Goal: Browse casually: Explore the website without a specific task or goal

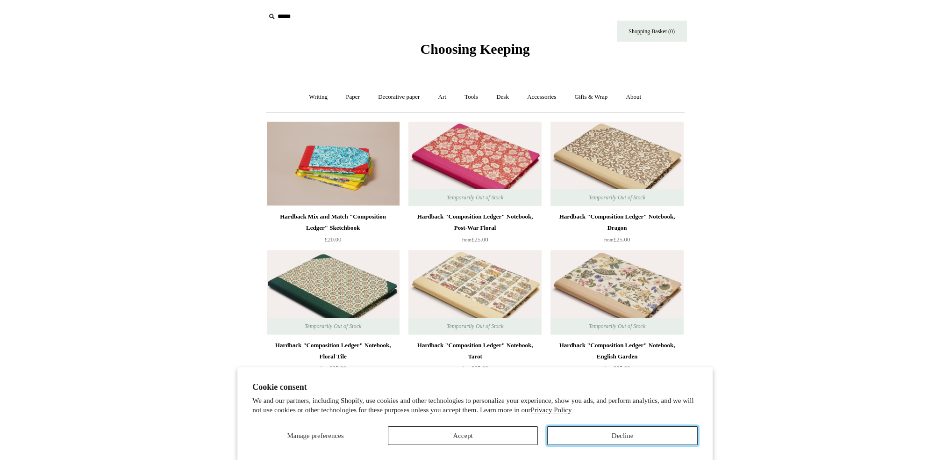
click at [603, 429] on button "Decline" at bounding box center [622, 435] width 151 height 19
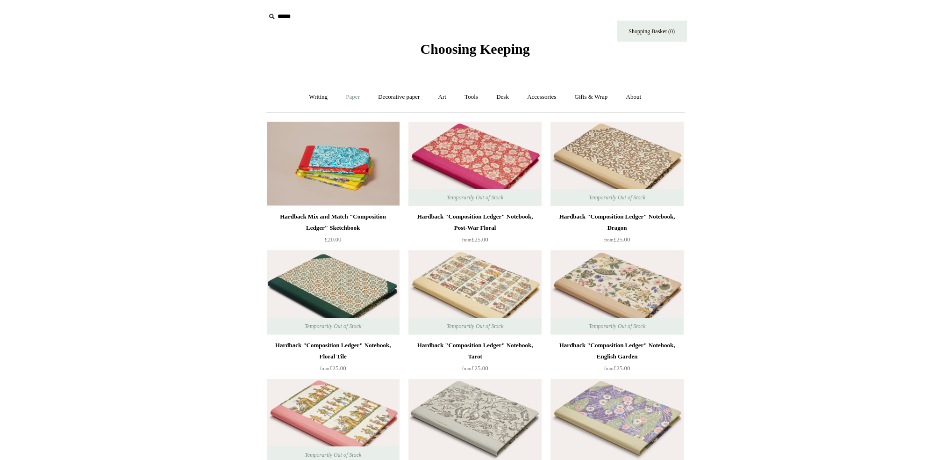
click at [351, 97] on link "Paper +" at bounding box center [353, 97] width 31 height 25
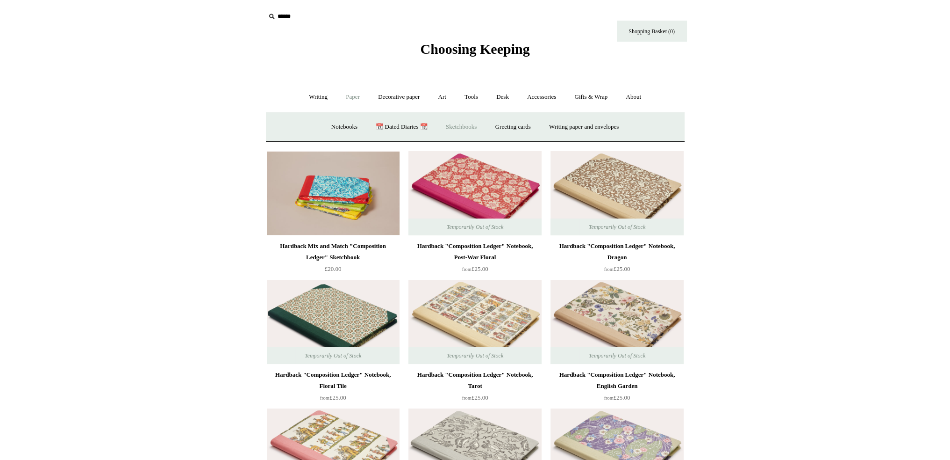
click at [453, 125] on link "Sketchbooks +" at bounding box center [462, 127] width 48 height 25
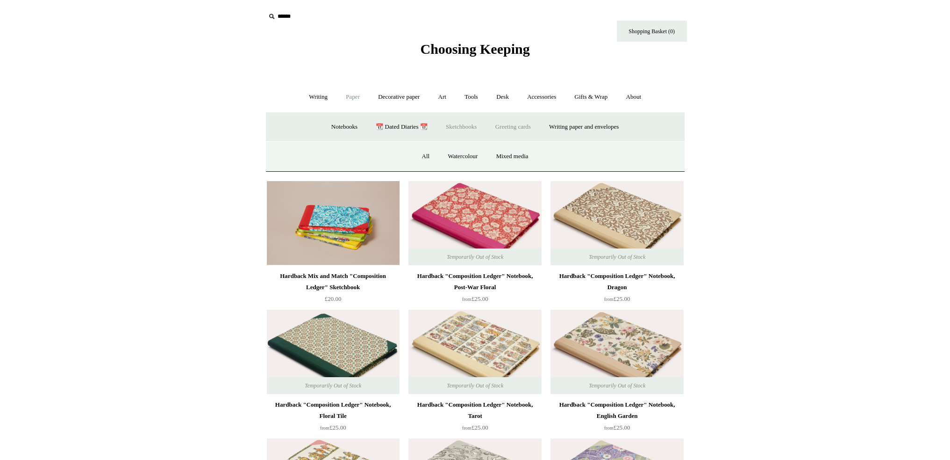
click at [513, 123] on link "Greeting cards +" at bounding box center [513, 127] width 52 height 25
click at [508, 125] on link "Greeting cards -" at bounding box center [513, 127] width 52 height 25
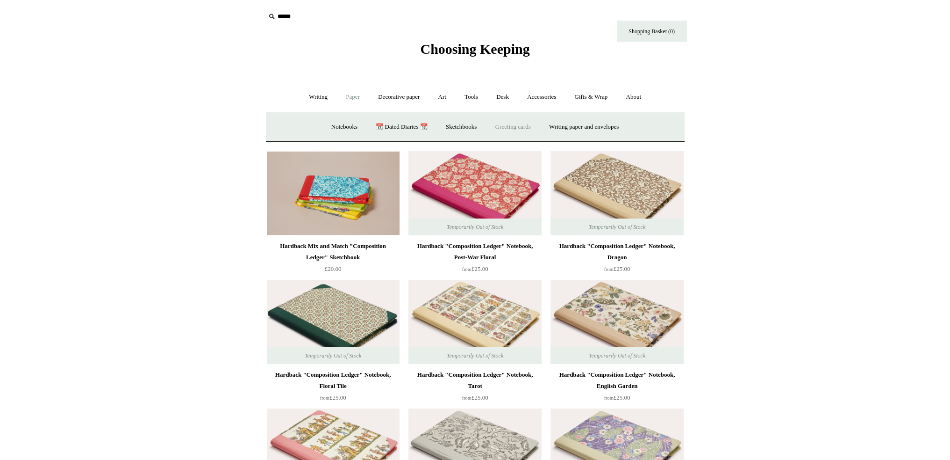
click at [527, 126] on link "Greeting cards +" at bounding box center [513, 127] width 52 height 25
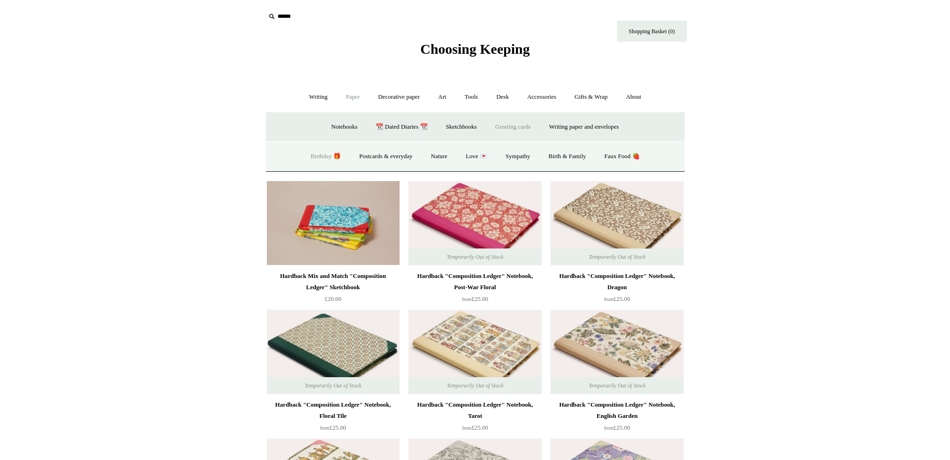
click at [308, 155] on link "Birthday 🎁" at bounding box center [325, 156] width 47 height 25
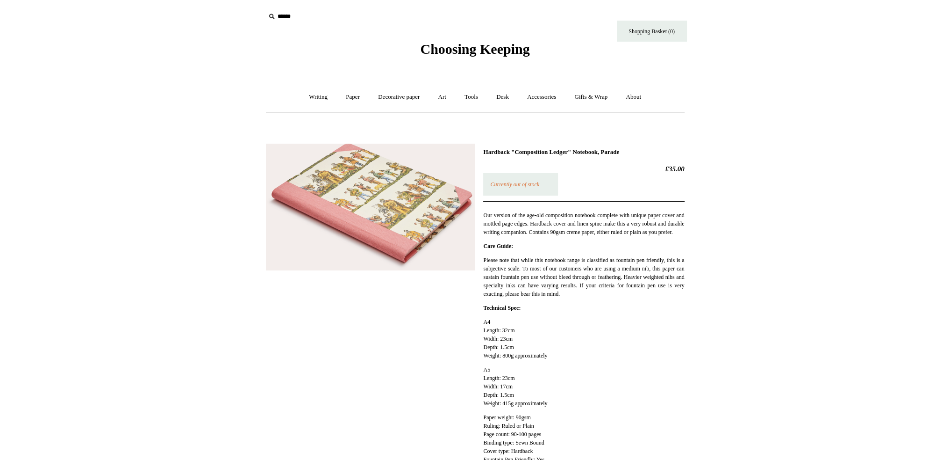
scroll to position [280, 0]
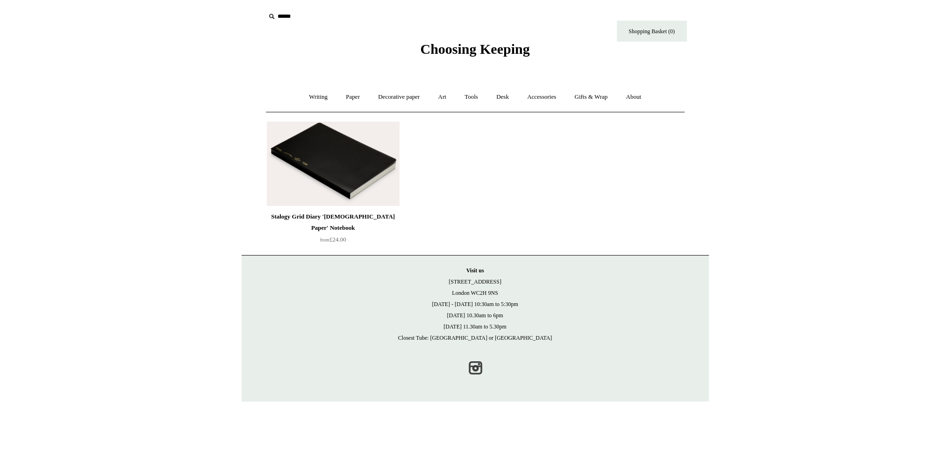
click at [340, 150] on img at bounding box center [333, 164] width 133 height 84
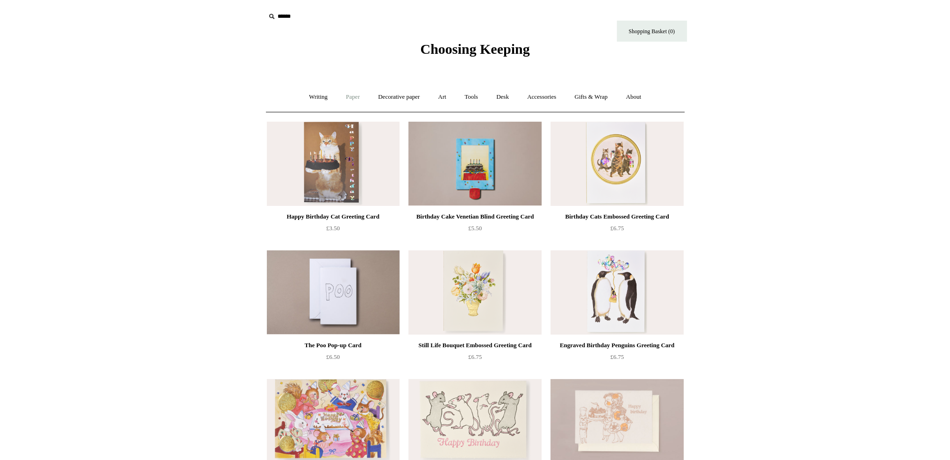
click at [352, 94] on link "Paper +" at bounding box center [353, 97] width 31 height 25
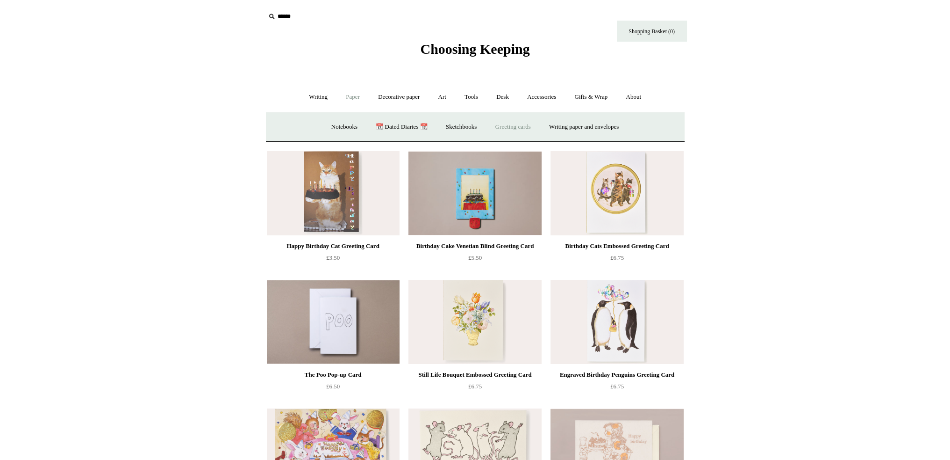
click at [524, 126] on link "Greeting cards +" at bounding box center [513, 127] width 52 height 25
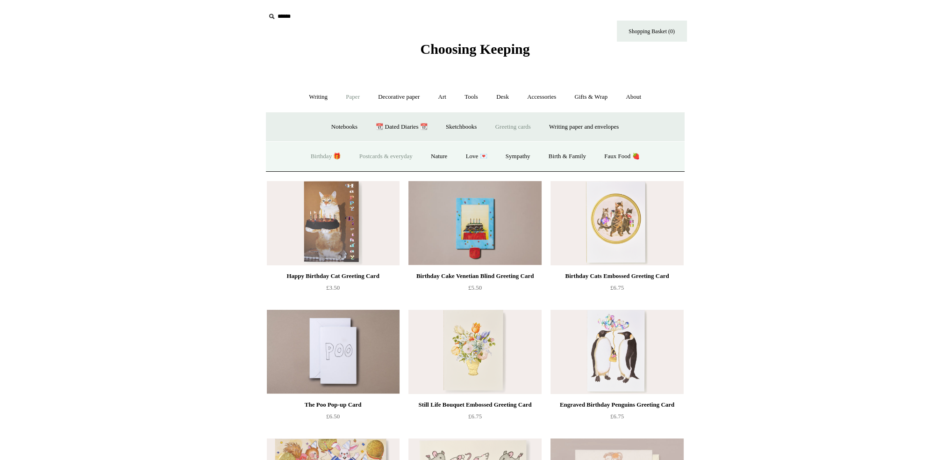
click at [394, 156] on link "Postcards & everyday" at bounding box center [386, 156] width 70 height 25
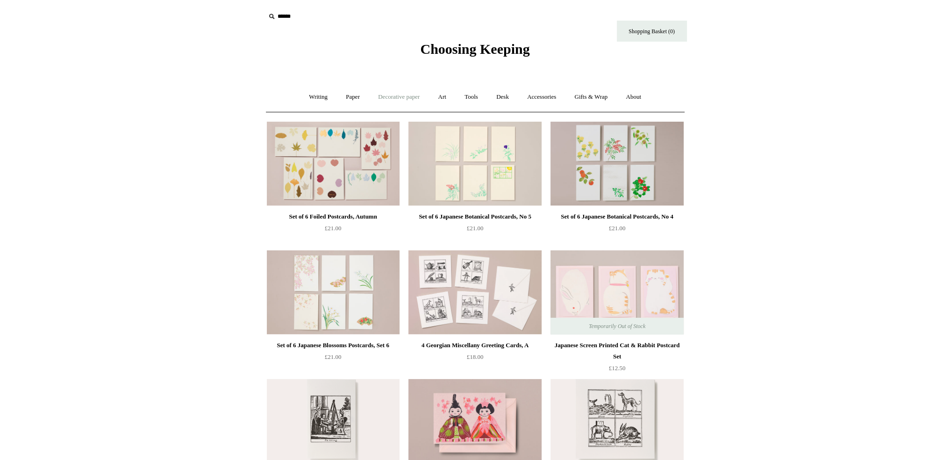
click at [400, 92] on link "Decorative paper +" at bounding box center [399, 97] width 58 height 25
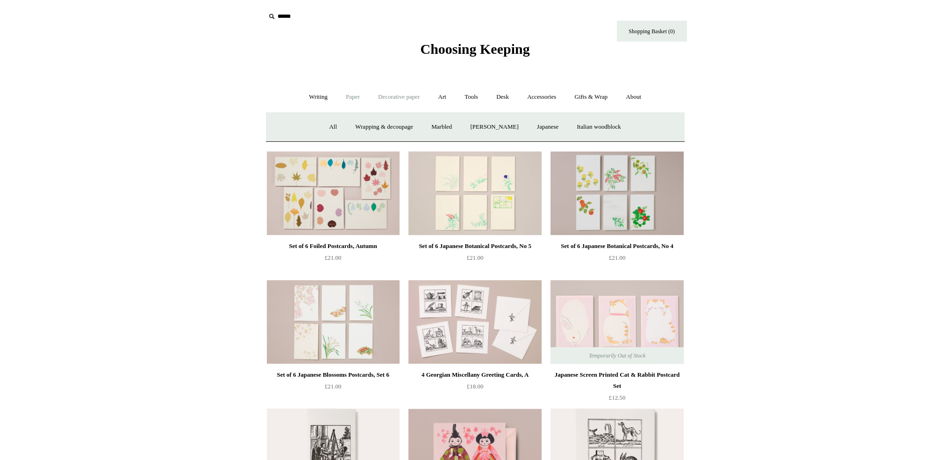
click at [355, 93] on link "Paper +" at bounding box center [353, 97] width 31 height 25
click at [510, 123] on link "Greeting cards +" at bounding box center [513, 127] width 52 height 25
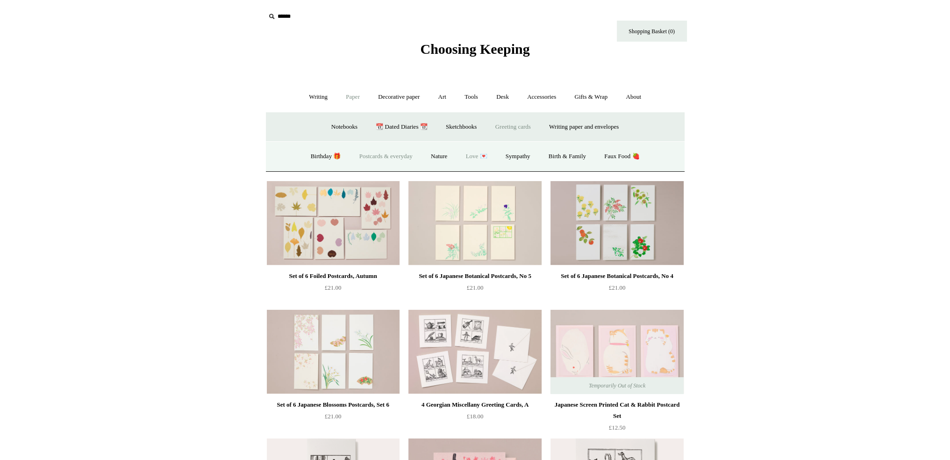
click at [468, 154] on link "Love 💌" at bounding box center [477, 156] width 38 height 25
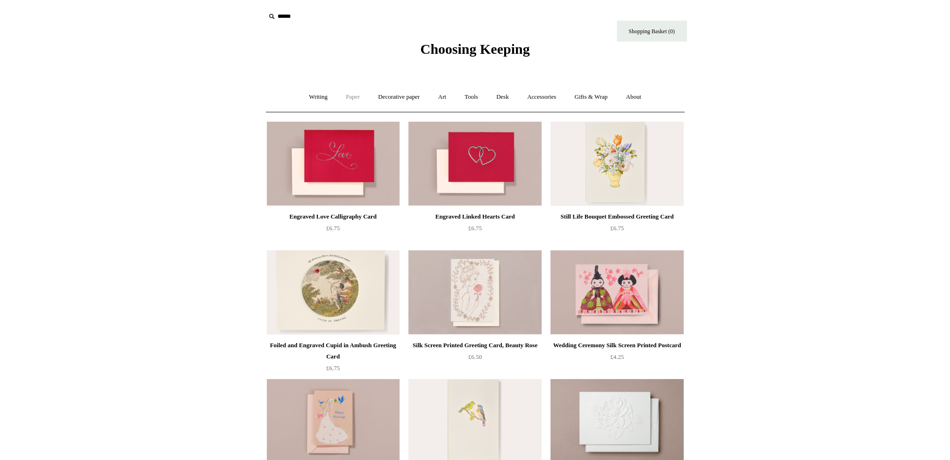
click at [351, 97] on link "Paper +" at bounding box center [353, 97] width 31 height 25
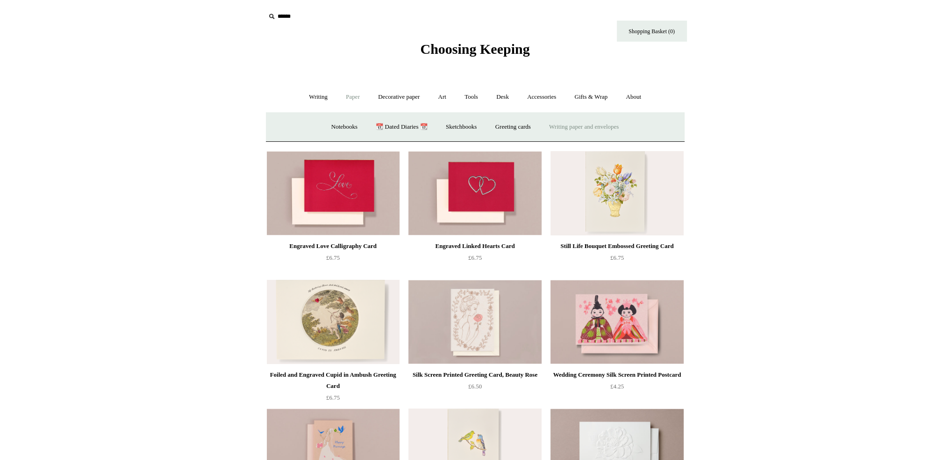
click at [596, 127] on link "Writing paper and envelopes +" at bounding box center [584, 127] width 86 height 25
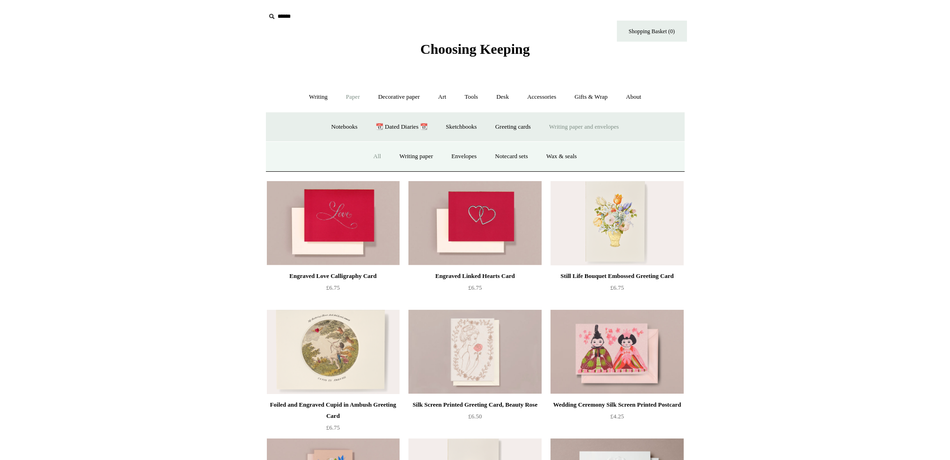
click at [373, 156] on link "All" at bounding box center [377, 156] width 25 height 25
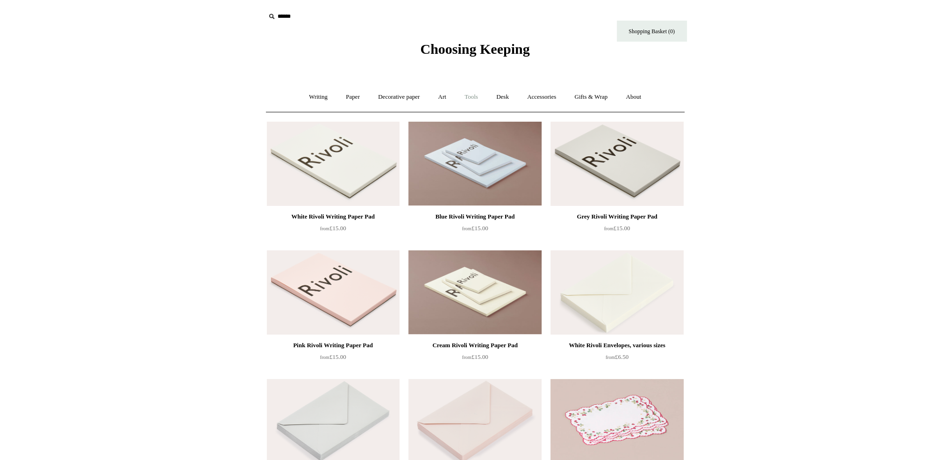
click at [481, 99] on link "Tools +" at bounding box center [471, 97] width 30 height 25
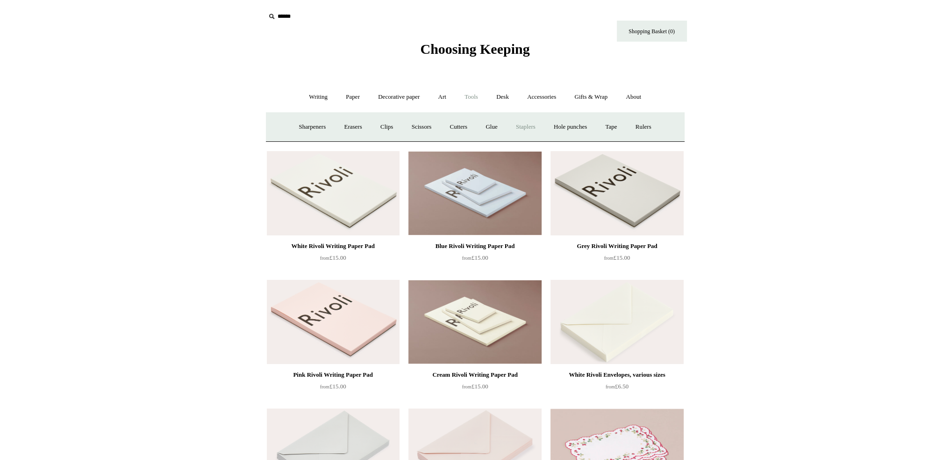
click at [533, 130] on link "Staplers +" at bounding box center [526, 127] width 36 height 25
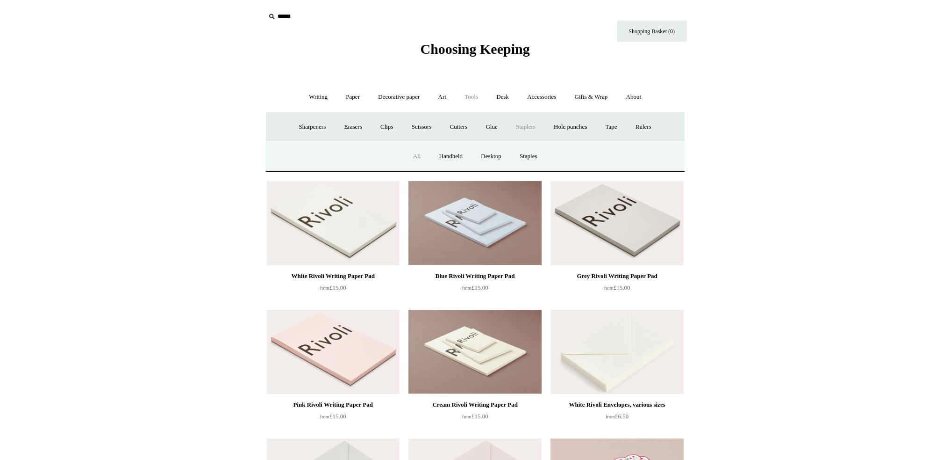
click at [411, 153] on link "All" at bounding box center [417, 156] width 25 height 25
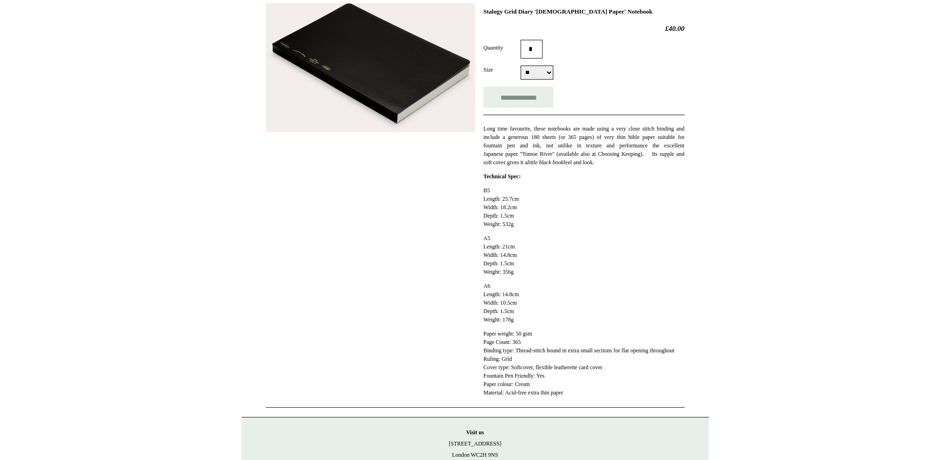
click at [390, 71] on img at bounding box center [370, 67] width 209 height 129
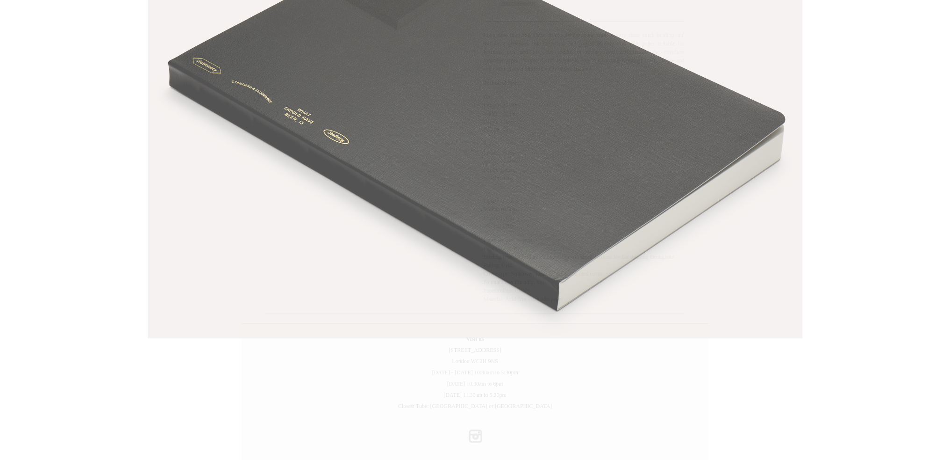
scroll to position [252, 0]
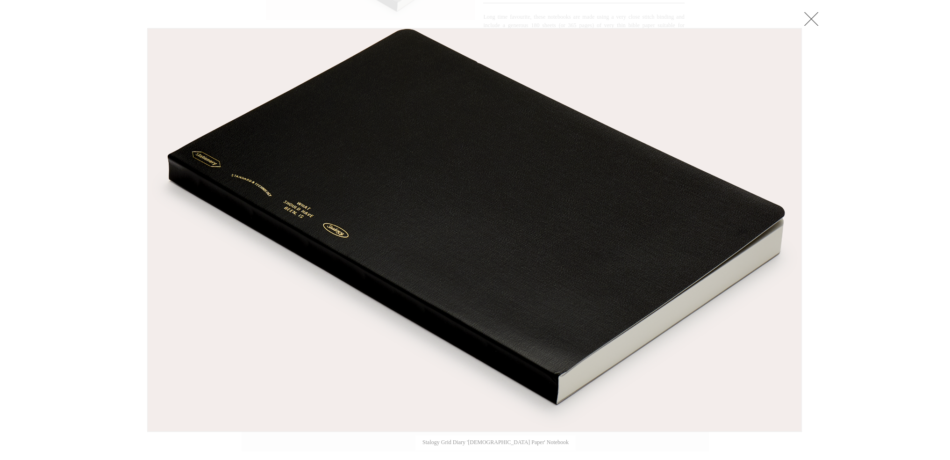
click at [841, 89] on div at bounding box center [475, 104] width 950 height 712
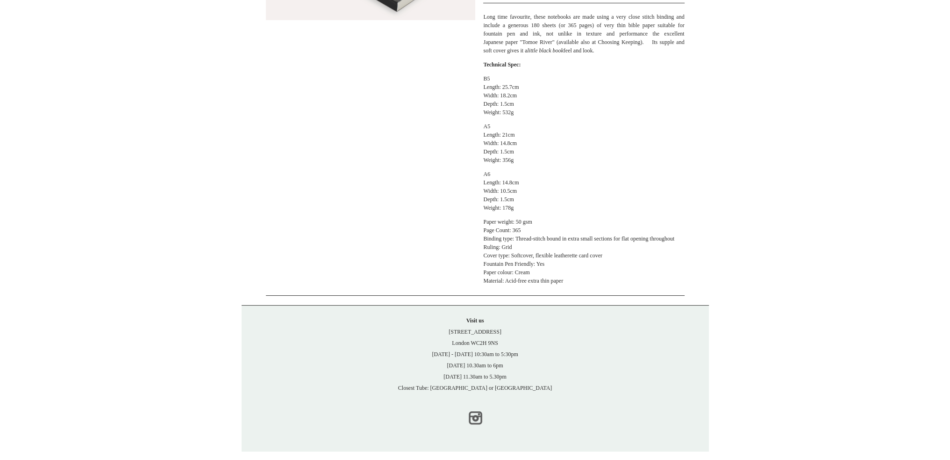
scroll to position [252, 0]
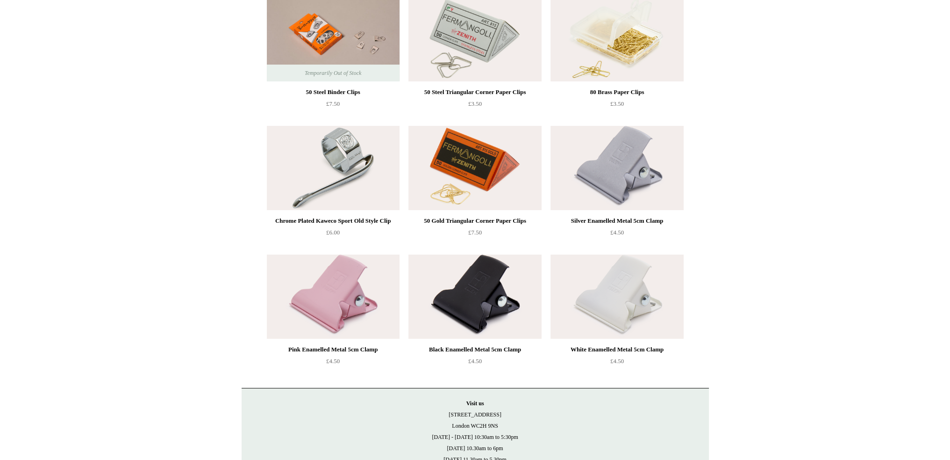
scroll to position [198, 0]
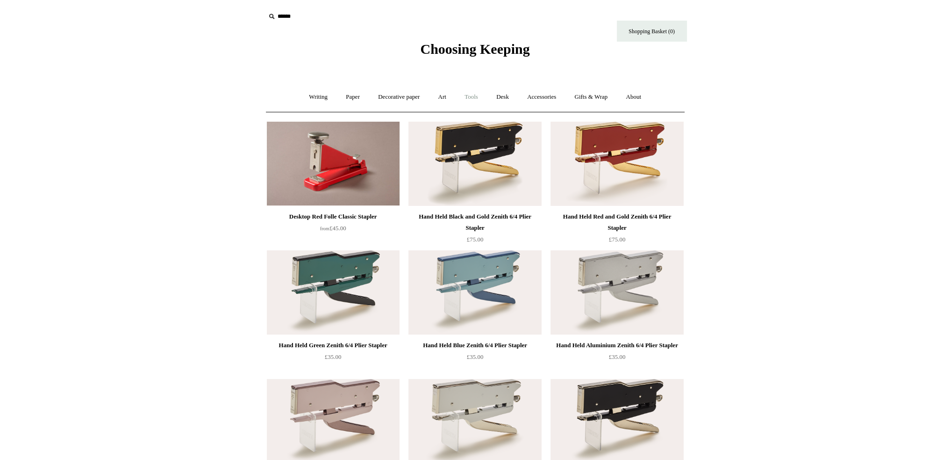
click at [469, 93] on link "Tools +" at bounding box center [471, 97] width 30 height 25
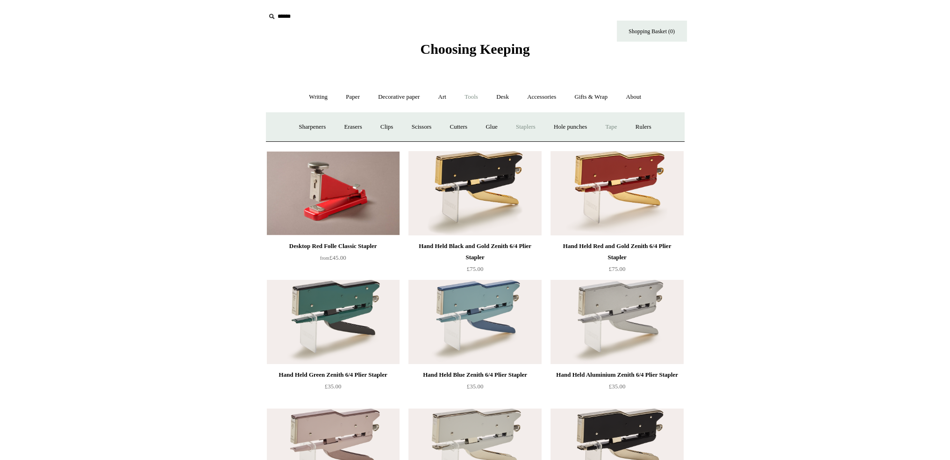
click at [624, 125] on link "Tape +" at bounding box center [611, 127] width 29 height 25
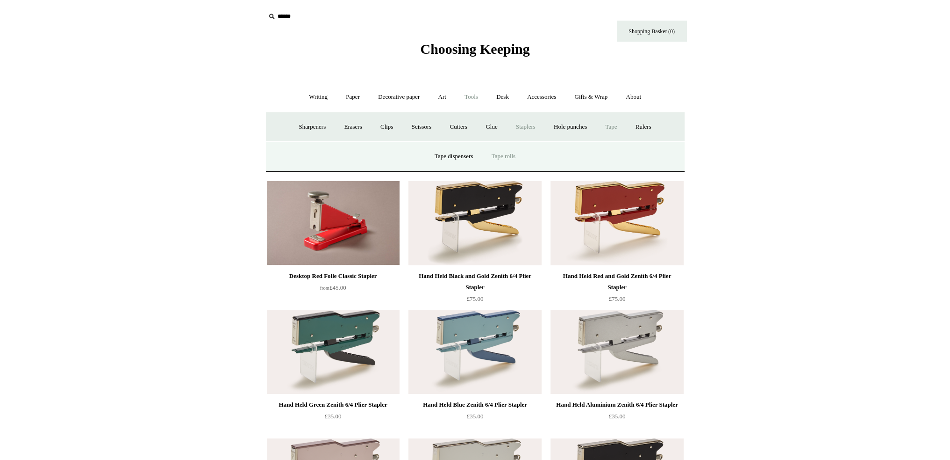
click at [501, 158] on link "Tape rolls" at bounding box center [503, 156] width 41 height 25
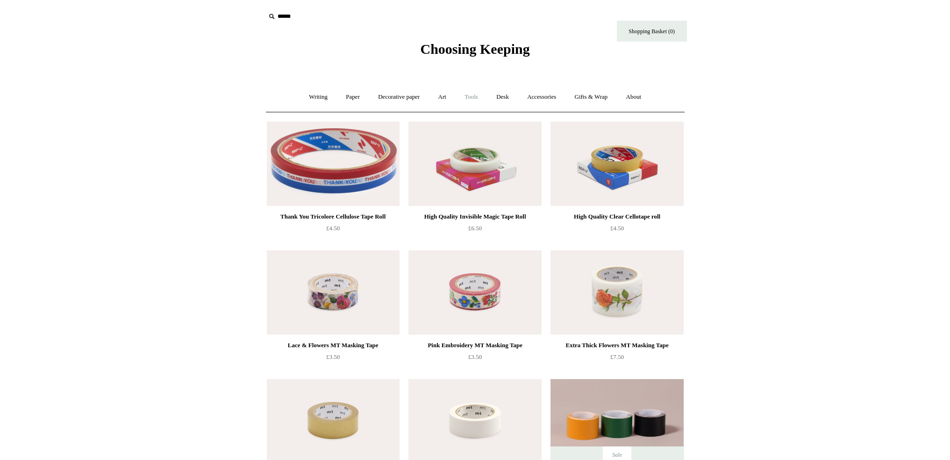
click at [471, 97] on link "Tools +" at bounding box center [471, 97] width 30 height 25
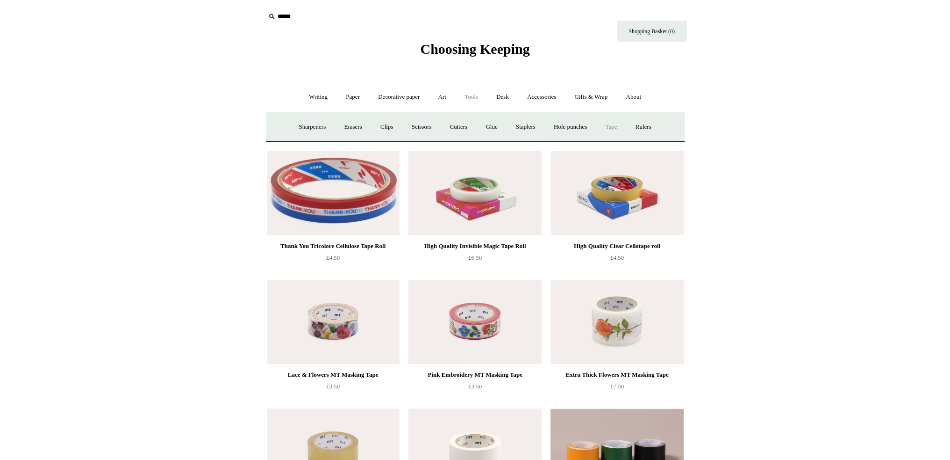
click at [620, 129] on link "Tape +" at bounding box center [611, 127] width 29 height 25
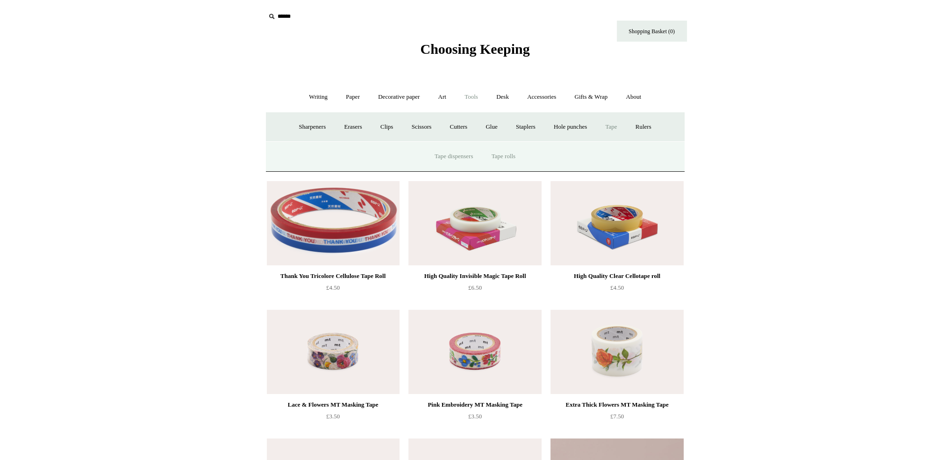
click at [459, 159] on link "Tape dispensers" at bounding box center [453, 156] width 55 height 25
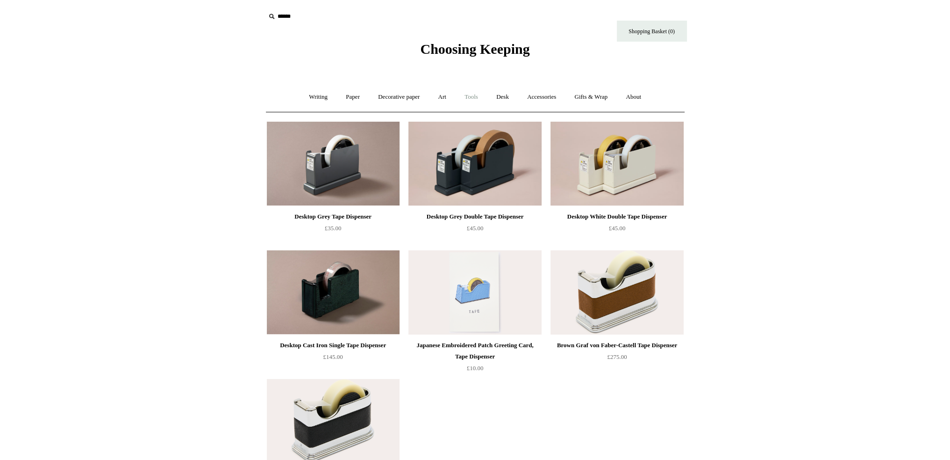
click at [472, 95] on link "Tools +" at bounding box center [471, 97] width 30 height 25
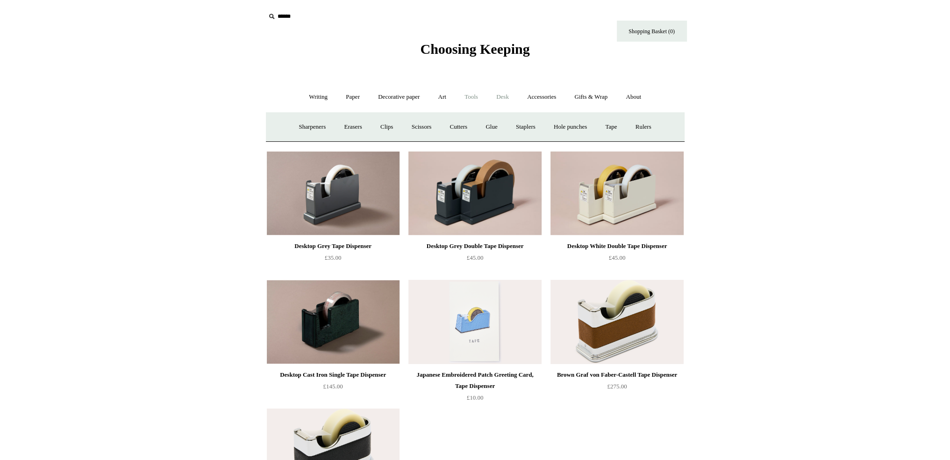
click at [502, 95] on link "Desk +" at bounding box center [502, 97] width 29 height 25
click at [524, 127] on link "Desk Accessories" at bounding box center [514, 127] width 59 height 25
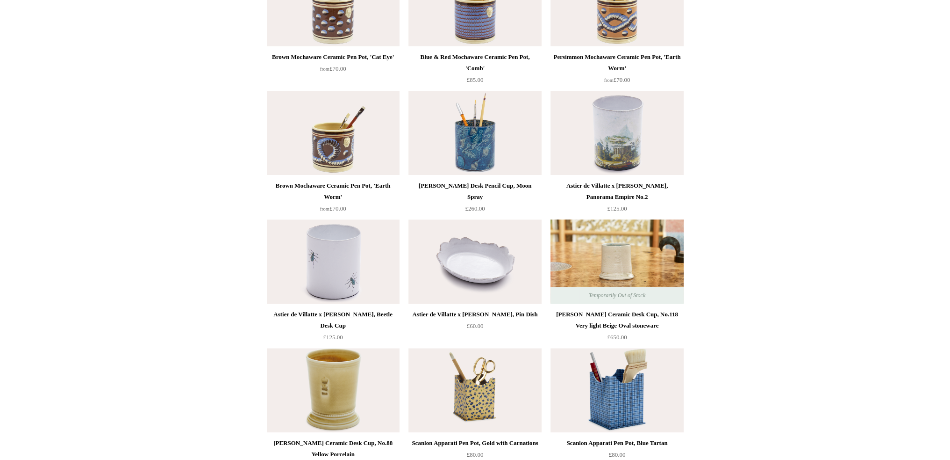
scroll to position [568, 0]
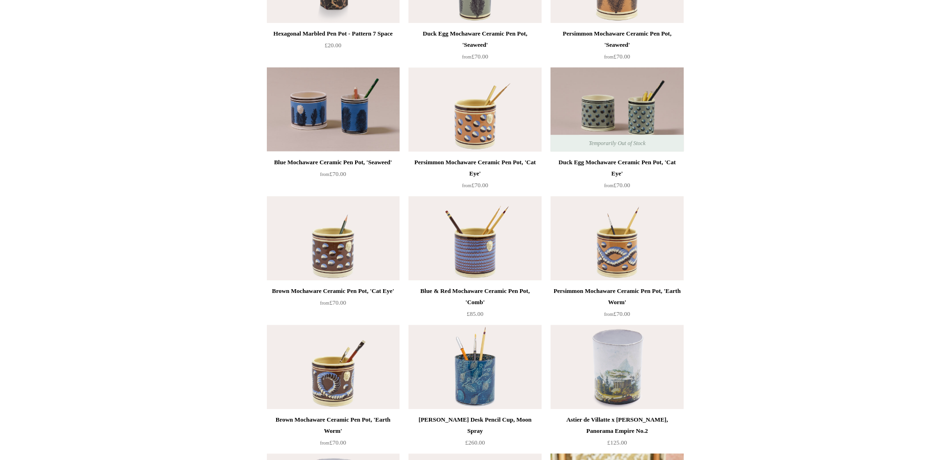
click at [331, 109] on img at bounding box center [333, 109] width 133 height 84
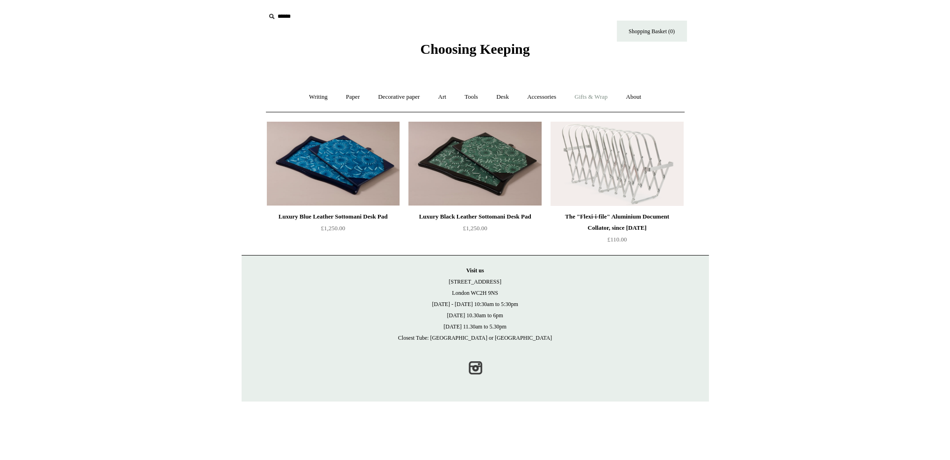
click at [588, 99] on link "Gifts & Wrap +" at bounding box center [591, 97] width 50 height 25
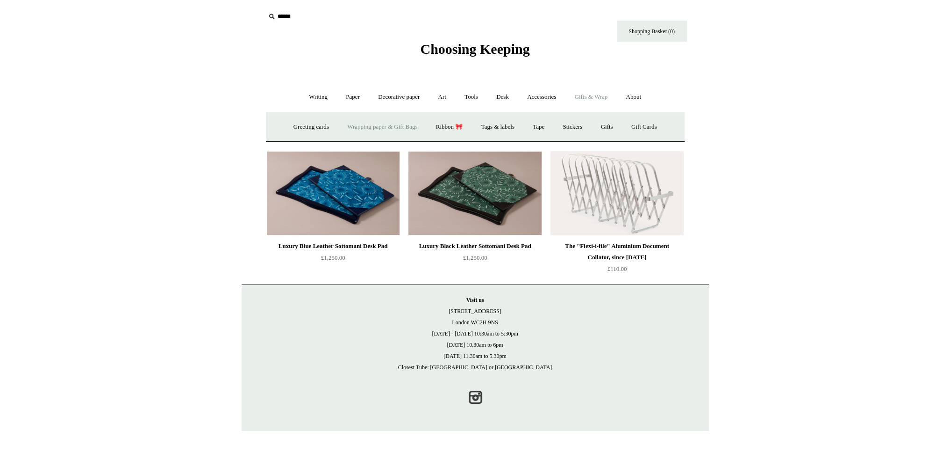
click at [390, 123] on link "Wrapping paper & Gift Bags" at bounding box center [382, 127] width 87 height 25
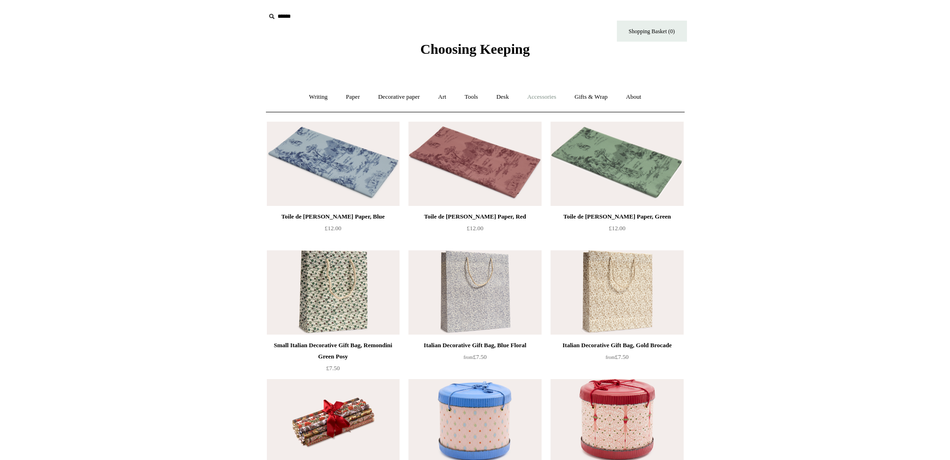
click at [543, 96] on link "Accessories +" at bounding box center [542, 97] width 46 height 25
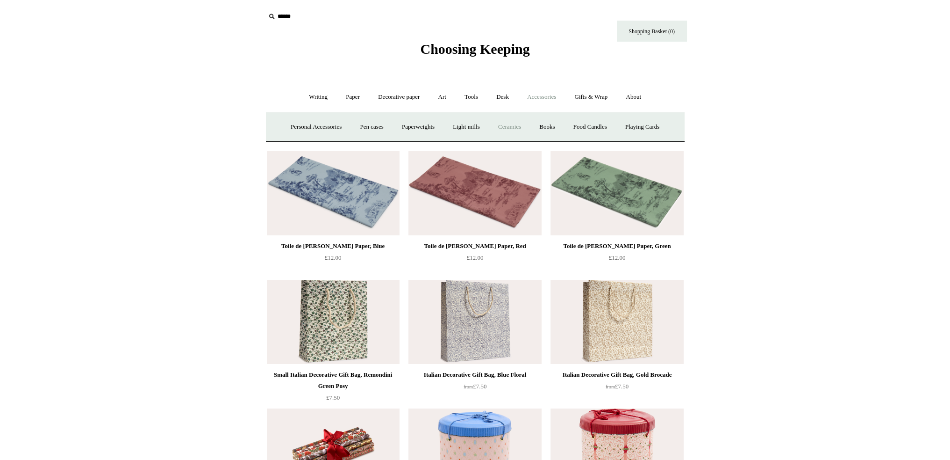
click at [523, 125] on link "Ceramics +" at bounding box center [510, 127] width 40 height 25
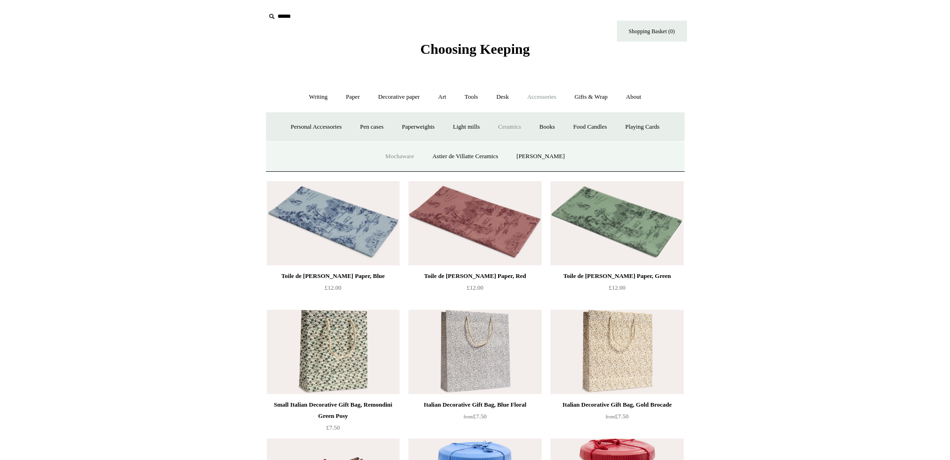
click at [389, 157] on link "Mochaware" at bounding box center [399, 156] width 45 height 25
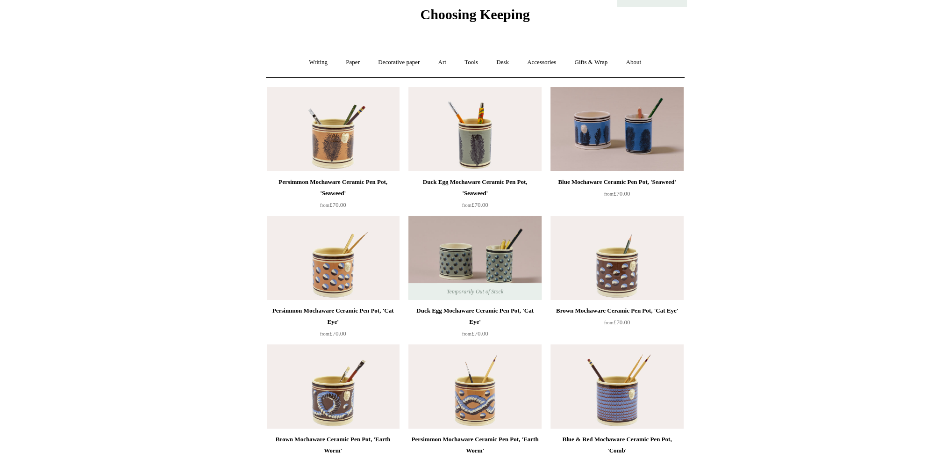
scroll to position [17, 0]
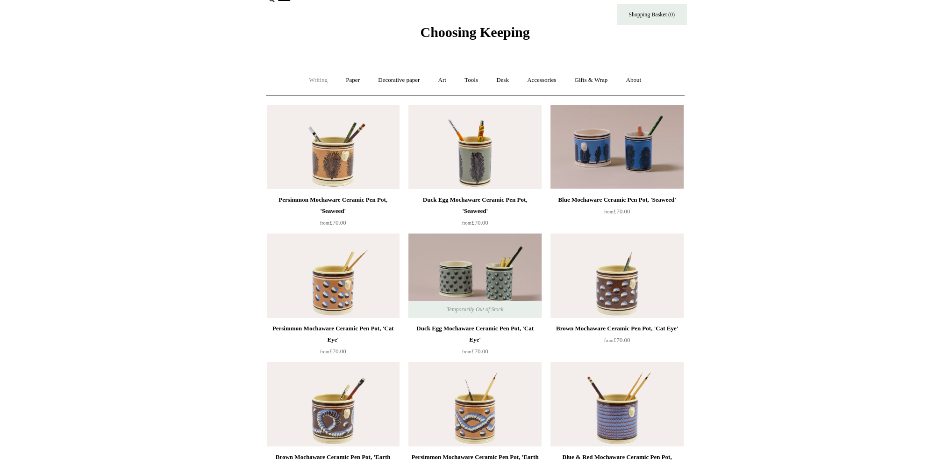
click at [312, 78] on link "Writing +" at bounding box center [319, 80] width 36 height 25
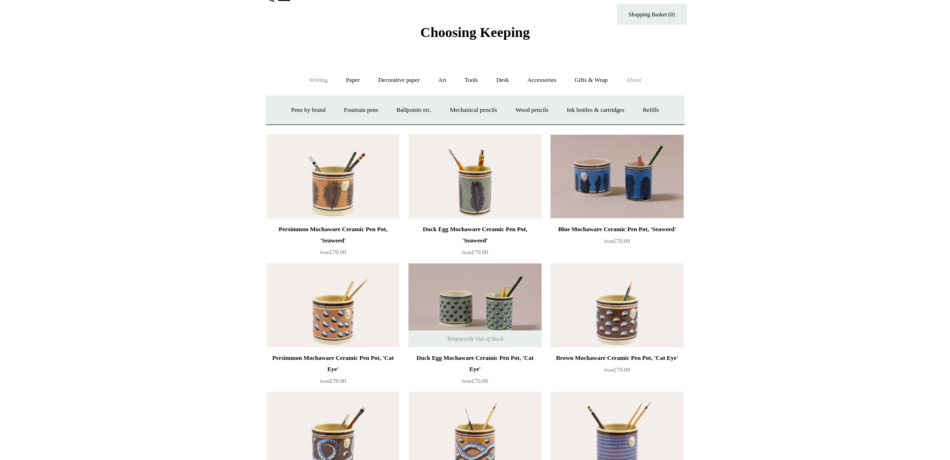
click at [641, 80] on link "About +" at bounding box center [634, 80] width 32 height 25
click at [596, 79] on link "Gifts & Wrap +" at bounding box center [591, 80] width 50 height 25
click at [438, 106] on link "Ribbon 🎀" at bounding box center [450, 110] width 44 height 25
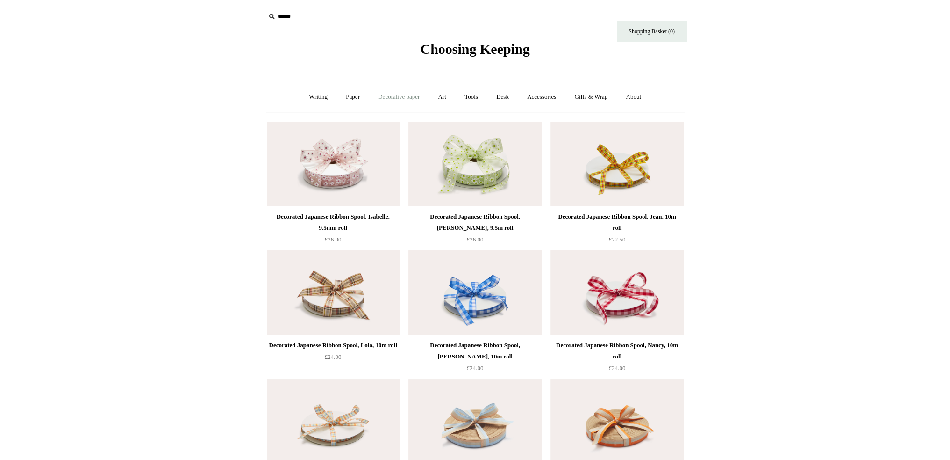
click at [399, 91] on link "Decorative paper +" at bounding box center [399, 97] width 58 height 25
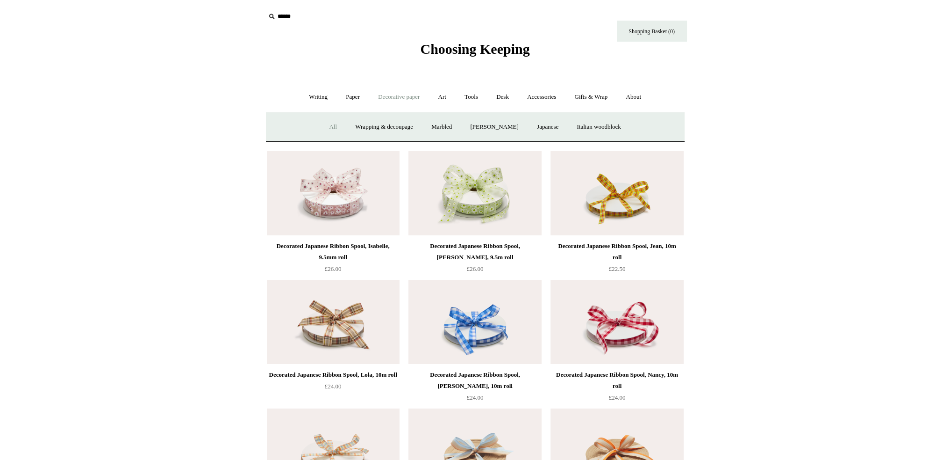
click at [323, 125] on link "All" at bounding box center [333, 127] width 25 height 25
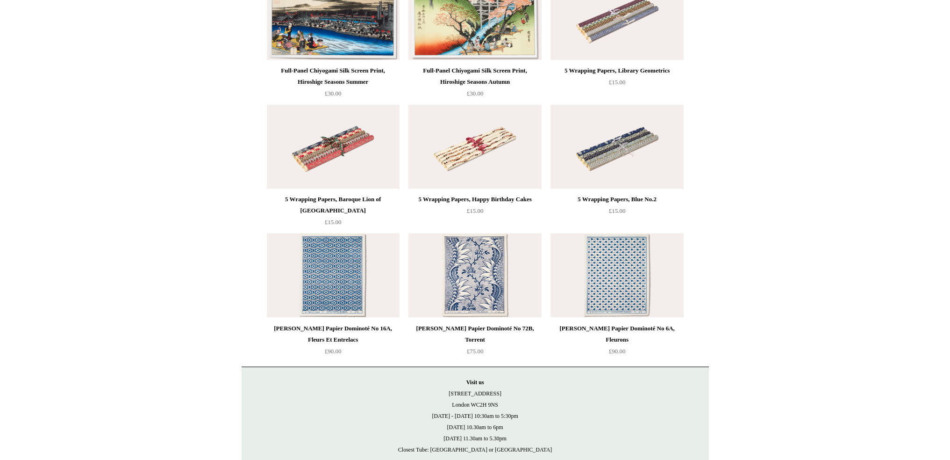
scroll to position [2087, 0]
